Goal: Information Seeking & Learning: Learn about a topic

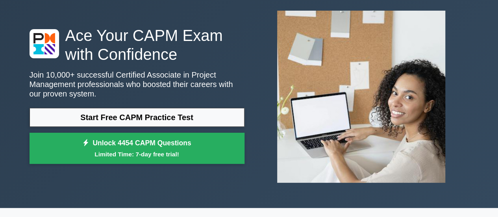
scroll to position [41, 0]
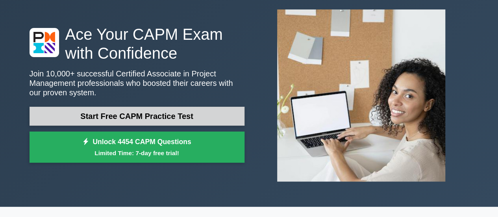
drag, startPoint x: 0, startPoint y: 0, endPoint x: 239, endPoint y: 119, distance: 267.0
click at [239, 119] on link "Start Free CAPM Practice Test" at bounding box center [137, 116] width 215 height 19
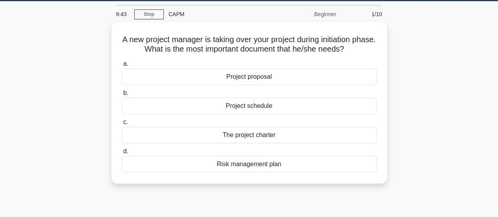
scroll to position [24, 0]
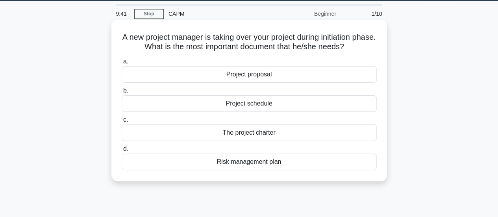
click at [253, 75] on div "Project proposal" at bounding box center [249, 74] width 255 height 17
click at [122, 64] on input "a. Project proposal" at bounding box center [122, 61] width 0 height 5
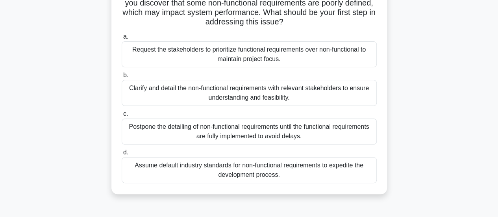
scroll to position [59, 0]
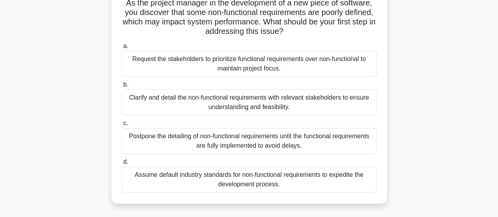
click at [316, 106] on div "Clarify and detail the non-functional requirements with relevant stakeholders t…" at bounding box center [249, 102] width 255 height 26
click at [122, 87] on input "b. Clarify and detail the non-functional requirements with relevant stakeholder…" at bounding box center [122, 84] width 0 height 5
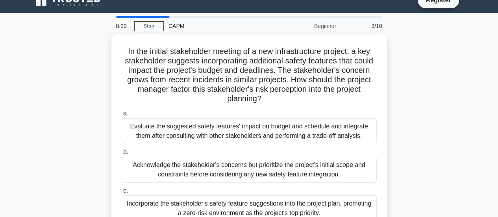
scroll to position [13, 0]
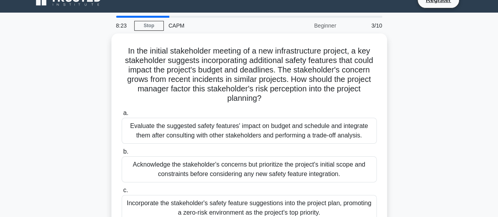
click at [316, 107] on div "a. Evaluate the suggested safety features' impact on budget and schedule and in…" at bounding box center [249, 184] width 264 height 154
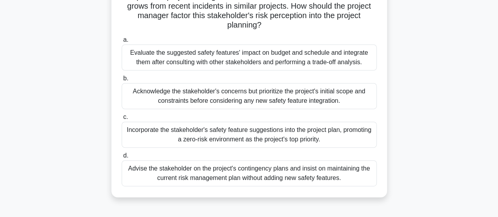
scroll to position [86, 0]
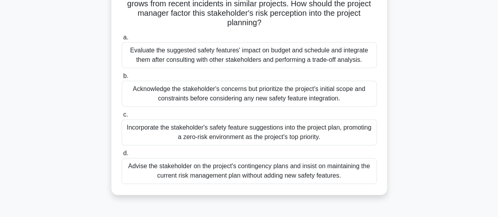
click at [246, 84] on div "Acknowledge the stakeholder's concerns but prioritize the project's initial sco…" at bounding box center [249, 94] width 255 height 26
click at [122, 79] on input "b. Acknowledge the stakeholder's concerns but prioritize the project's initial …" at bounding box center [122, 76] width 0 height 5
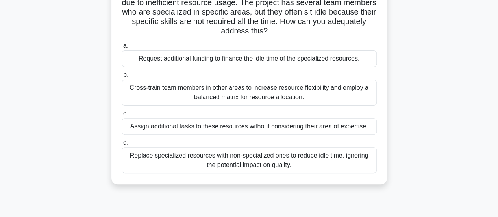
scroll to position [71, 0]
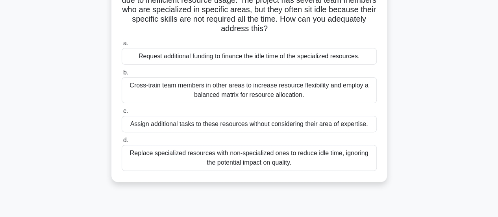
click at [218, 95] on div "Cross-train team members in other areas to increase resource flexibility and em…" at bounding box center [249, 90] width 255 height 26
click at [122, 75] on input "b. Cross-train team members in other areas to increase resource flexibility and…" at bounding box center [122, 72] width 0 height 5
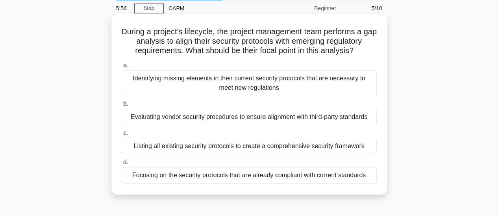
scroll to position [30, 0]
click at [237, 80] on div "Identifying missing elements in their current security protocols that are neces…" at bounding box center [249, 83] width 255 height 26
click at [122, 68] on input "a. Identifying missing elements in their current security protocols that are ne…" at bounding box center [122, 65] width 0 height 5
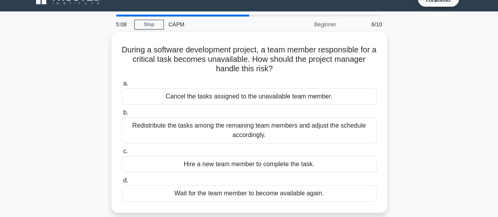
scroll to position [14, 0]
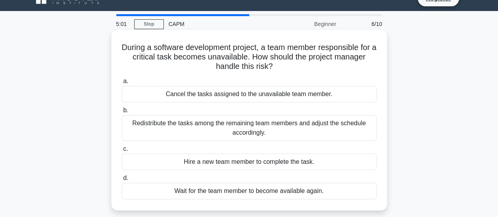
click at [292, 118] on div "Redistribute the tasks among the remaining team members and adjust the schedule…" at bounding box center [249, 128] width 255 height 26
click at [122, 113] on input "b. Redistribute the tasks among the remaining team members and adjust the sched…" at bounding box center [122, 110] width 0 height 5
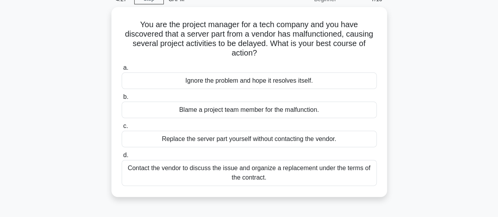
scroll to position [39, 0]
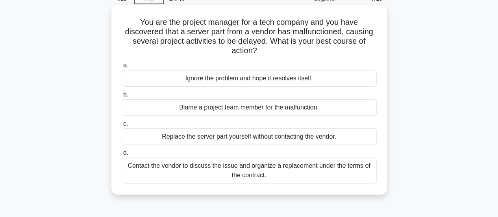
click at [271, 170] on div "Contact the vendor to discuss the issue and organize a replacement under the te…" at bounding box center [249, 170] width 255 height 26
click at [122, 155] on input "d. Contact the vendor to discuss the issue and organize a replacement under the…" at bounding box center [122, 152] width 0 height 5
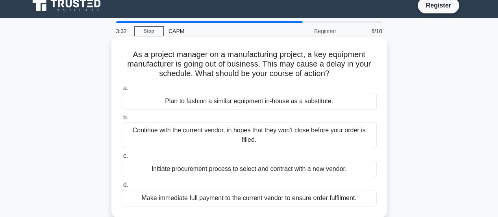
scroll to position [6, 0]
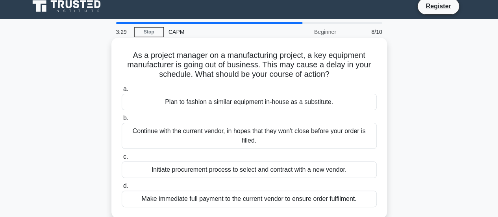
click at [217, 113] on div "a. Plan to fashion a similar equipment in-house as a substitute. b. Continue wi…" at bounding box center [249, 146] width 264 height 126
click at [248, 104] on div "Plan to fashion a similar equipment in-house as a substitute." at bounding box center [249, 102] width 255 height 17
click at [122, 92] on input "a. Plan to fashion a similar equipment in-house as a substitute." at bounding box center [122, 89] width 0 height 5
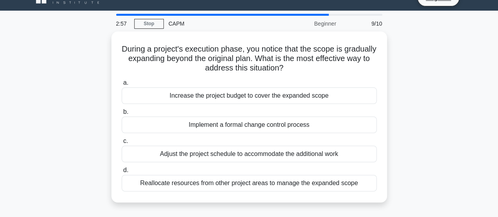
scroll to position [15, 0]
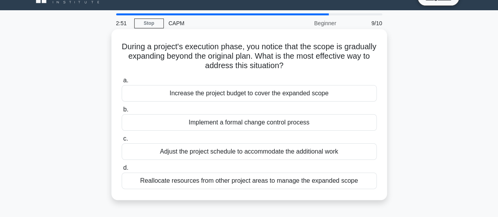
click at [225, 122] on div "Implement a formal change control process" at bounding box center [249, 122] width 255 height 17
click at [122, 112] on input "b. Implement a formal change control process" at bounding box center [122, 109] width 0 height 5
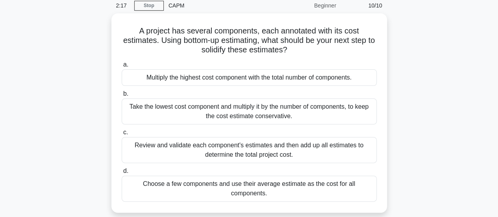
scroll to position [33, 0]
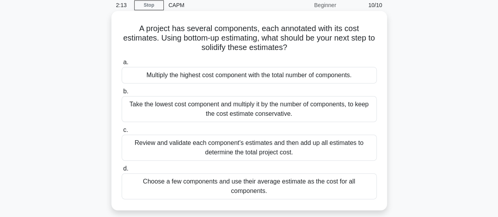
click at [294, 150] on div "Review and validate each component's estimates and then add up all estimates to…" at bounding box center [249, 148] width 255 height 26
click at [122, 133] on input "c. Review and validate each component's estimates and then add up all estimates…" at bounding box center [122, 130] width 0 height 5
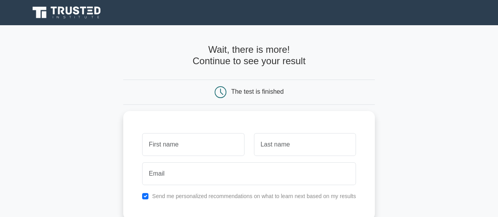
scroll to position [41, 0]
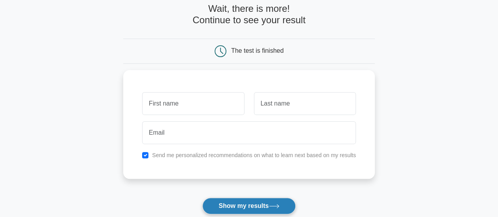
click at [245, 203] on button "Show my results" at bounding box center [248, 206] width 93 height 17
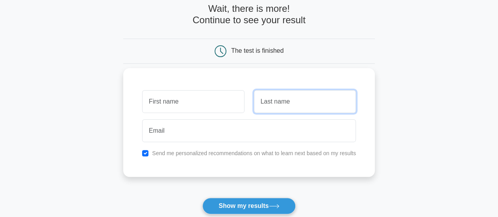
click at [298, 94] on input "text" at bounding box center [305, 101] width 102 height 23
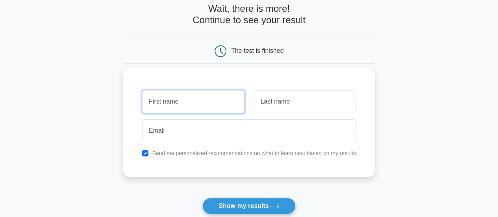
click at [205, 101] on input "text" at bounding box center [193, 101] width 102 height 23
type input "doungo"
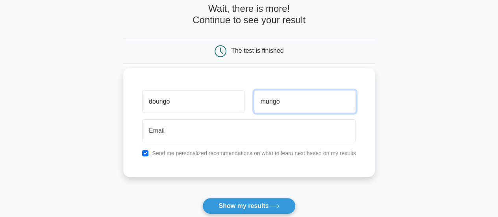
type input "mungo"
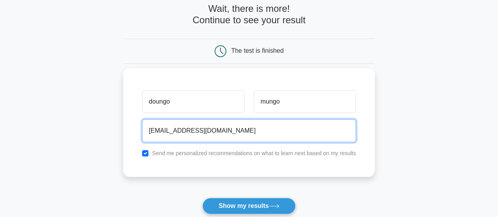
type input "test@gmail.com"
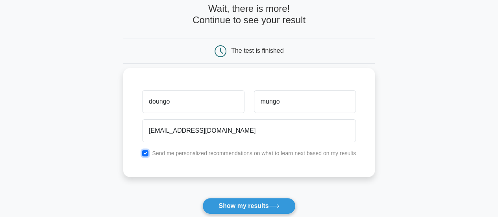
click at [144, 151] on input "checkbox" at bounding box center [145, 153] width 6 height 6
checkbox input "false"
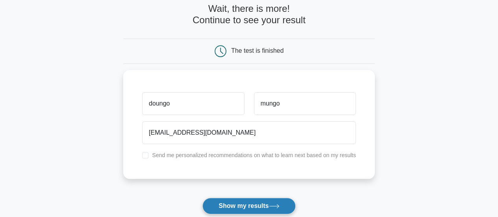
click at [260, 202] on button "Show my results" at bounding box center [248, 206] width 93 height 17
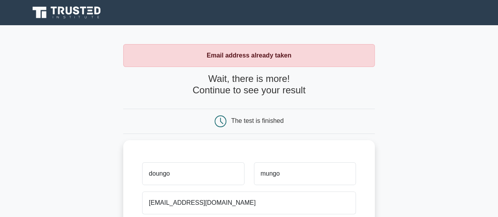
scroll to position [19, 0]
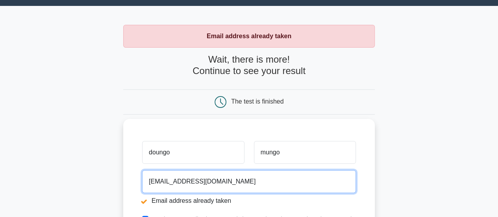
click at [159, 182] on input "[EMAIL_ADDRESS][DOMAIN_NAME]" at bounding box center [249, 181] width 214 height 23
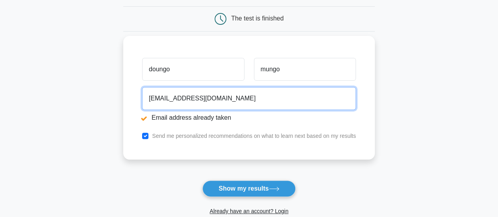
scroll to position [103, 0]
type input "md5ibrahim@gmail.com"
click at [202, 180] on button "Show my results" at bounding box center [248, 188] width 93 height 17
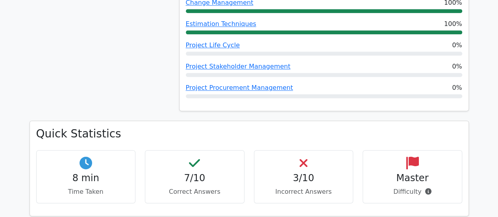
scroll to position [489, 0]
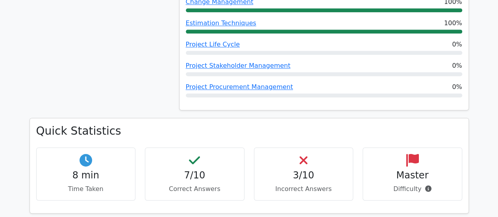
click at [289, 170] on h4 "3/10" at bounding box center [304, 175] width 86 height 11
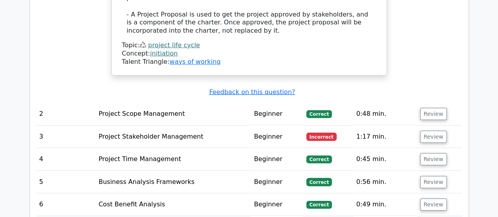
scroll to position [1122, 0]
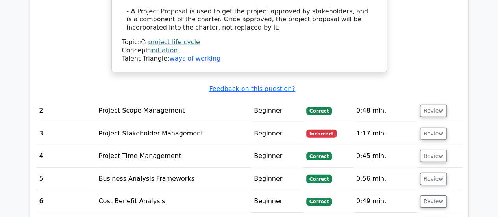
click at [333, 129] on span "Incorrect" at bounding box center [321, 133] width 30 height 8
click at [313, 129] on span "Incorrect" at bounding box center [321, 133] width 30 height 8
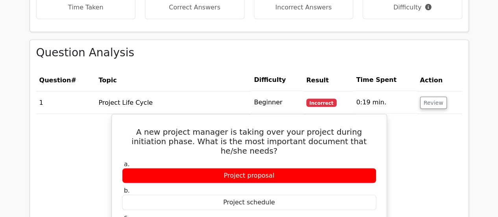
scroll to position [673, 0]
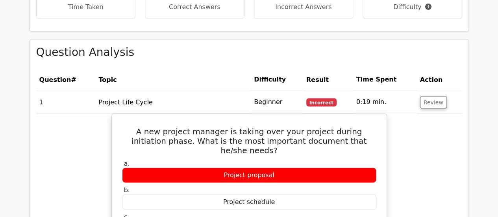
click at [352, 91] on td "Incorrect" at bounding box center [328, 102] width 50 height 22
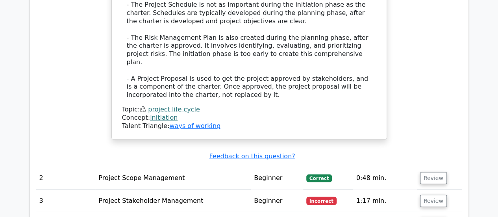
scroll to position [1055, 0]
click at [425, 194] on button "Review" at bounding box center [433, 200] width 27 height 12
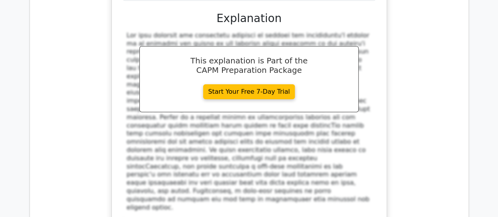
scroll to position [1597, 0]
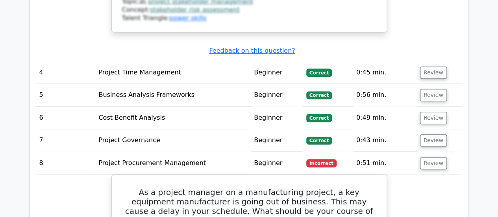
scroll to position [1712, 0]
